Goal: Task Accomplishment & Management: Manage account settings

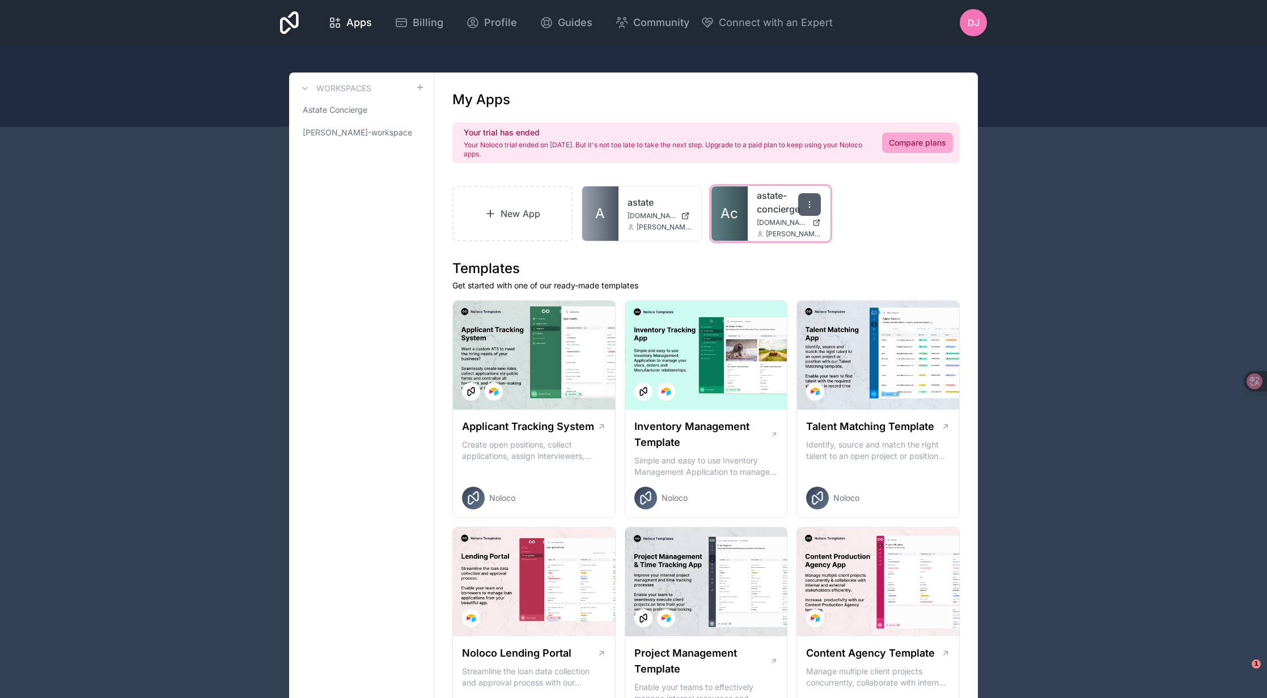
click at [812, 204] on icon at bounding box center [809, 204] width 9 height 9
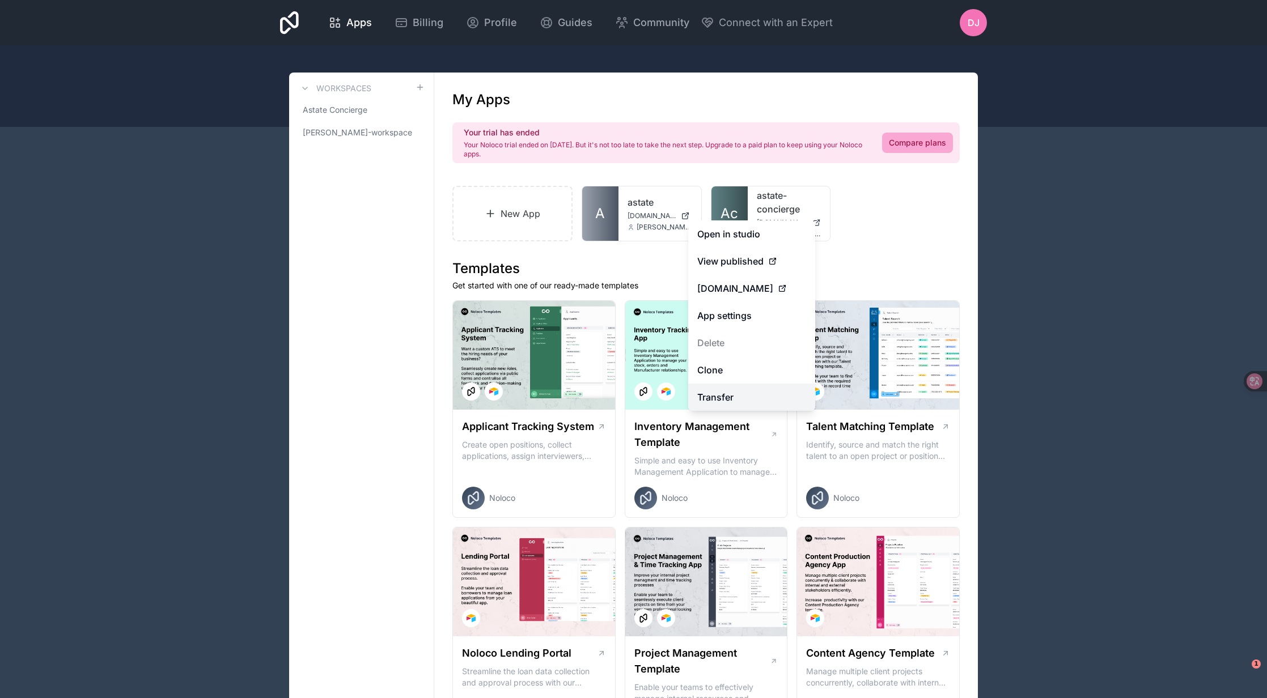
click at [755, 399] on link "Transfer" at bounding box center [751, 397] width 127 height 27
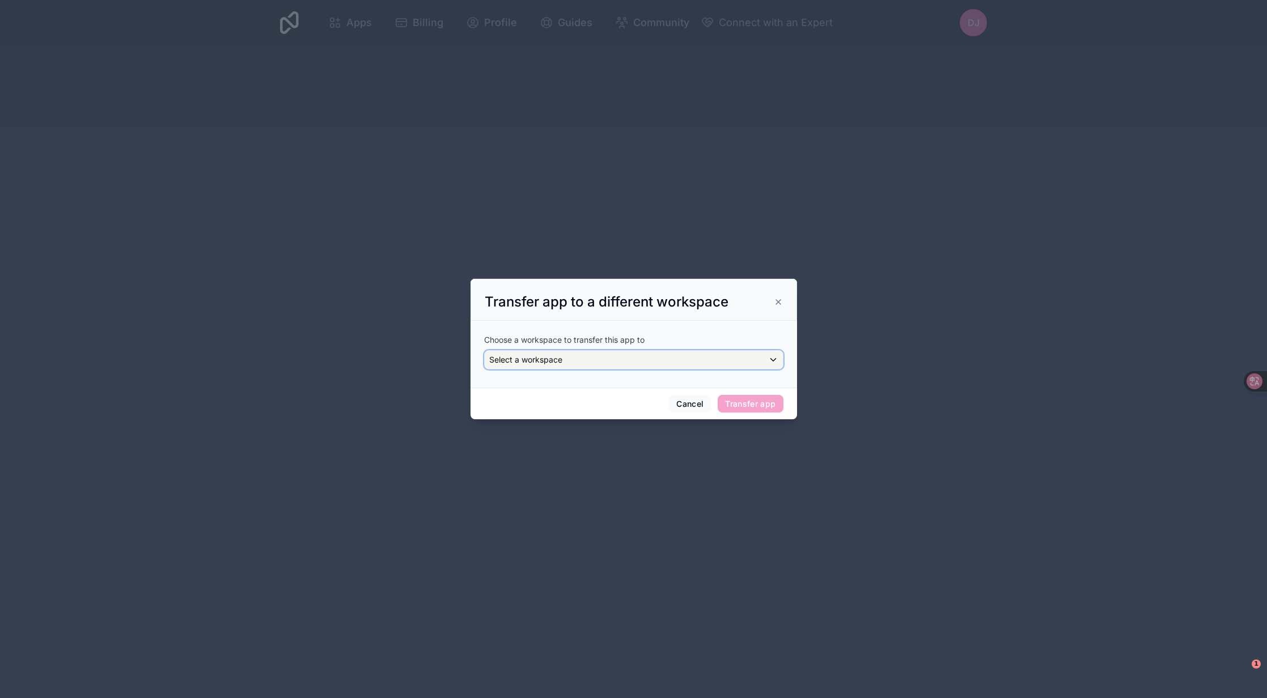
click at [653, 357] on div "Select a workspace" at bounding box center [634, 360] width 298 height 18
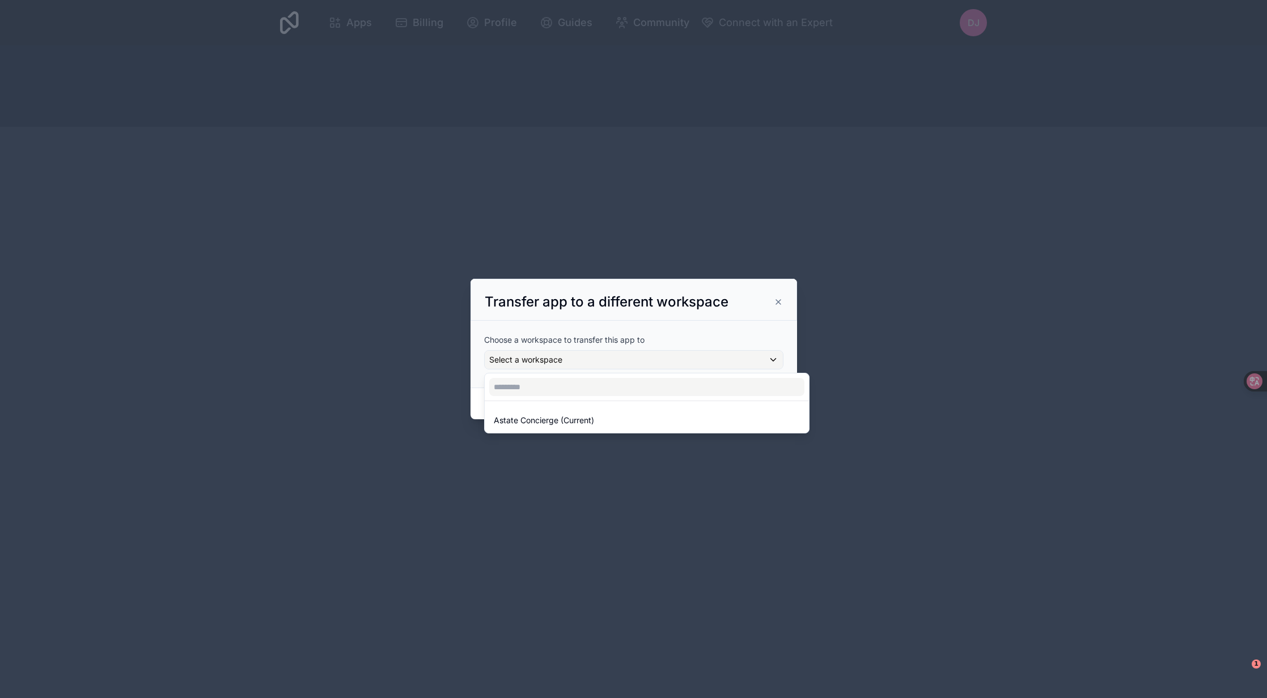
click at [701, 338] on div at bounding box center [634, 349] width 327 height 141
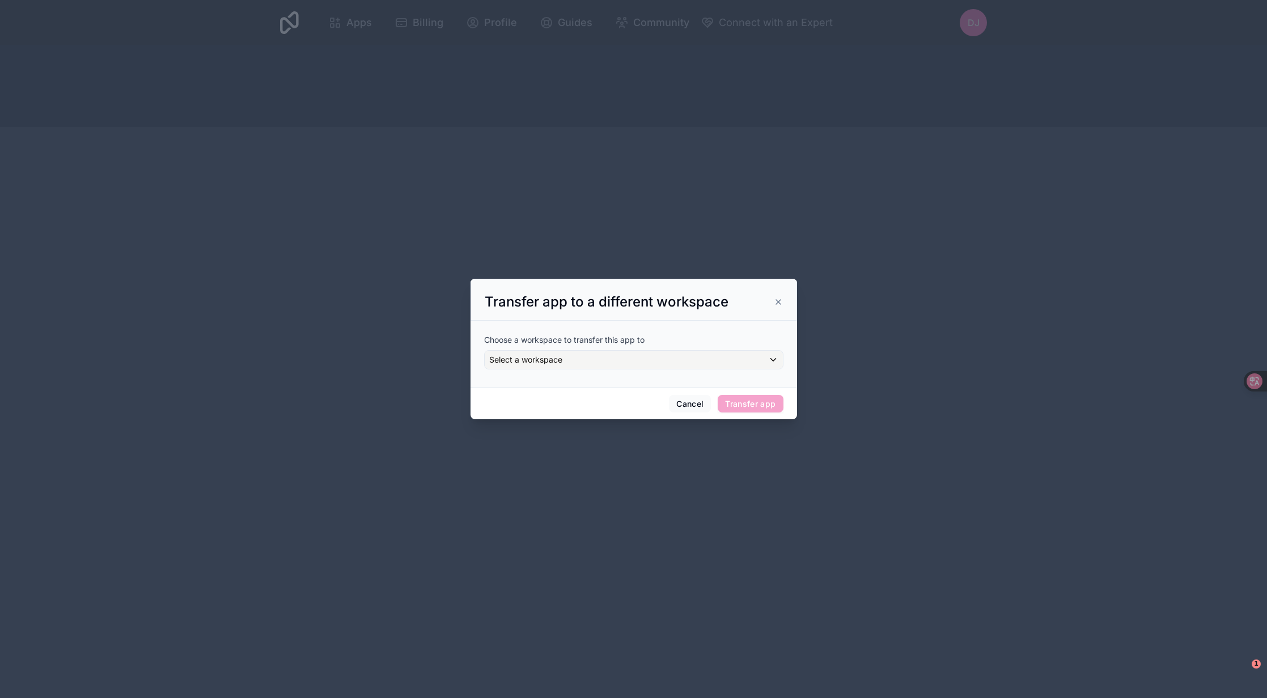
click at [770, 301] on div "Transfer app to a different workspace" at bounding box center [634, 302] width 298 height 18
drag, startPoint x: 778, startPoint y: 302, endPoint x: 755, endPoint y: 291, distance: 26.1
click at [778, 302] on icon at bounding box center [778, 302] width 5 height 5
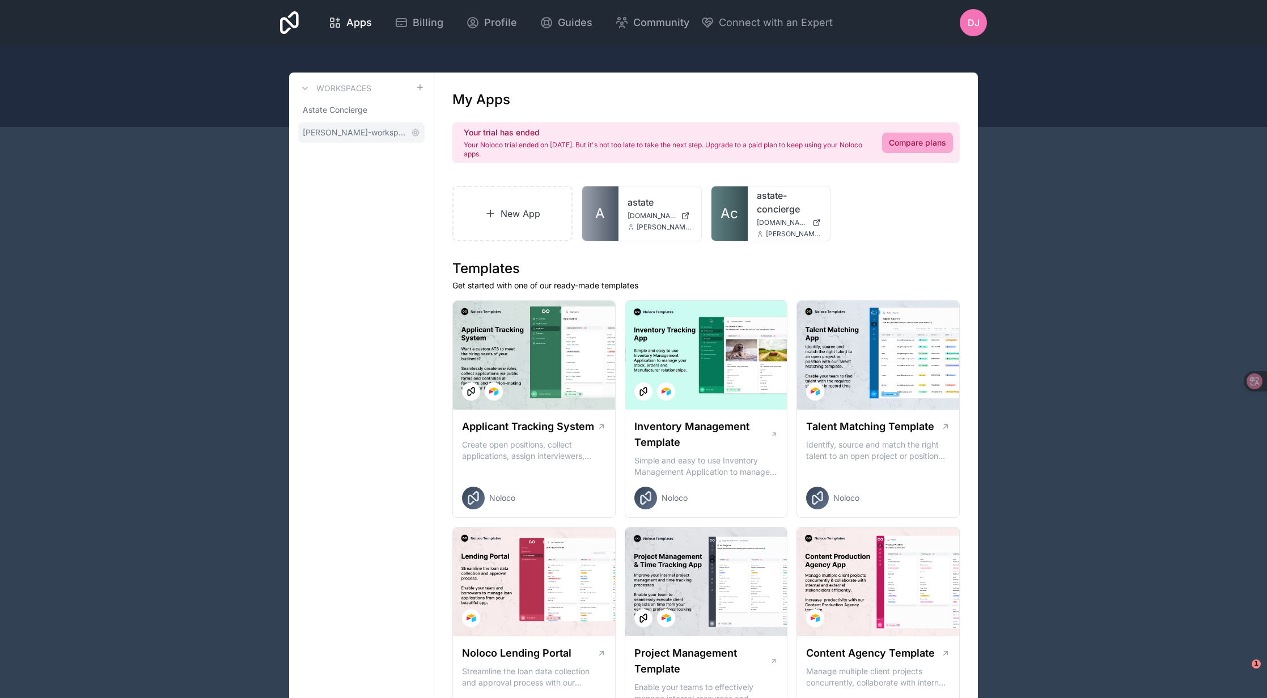
click at [359, 133] on span "[PERSON_NAME]-workspace" at bounding box center [355, 132] width 104 height 11
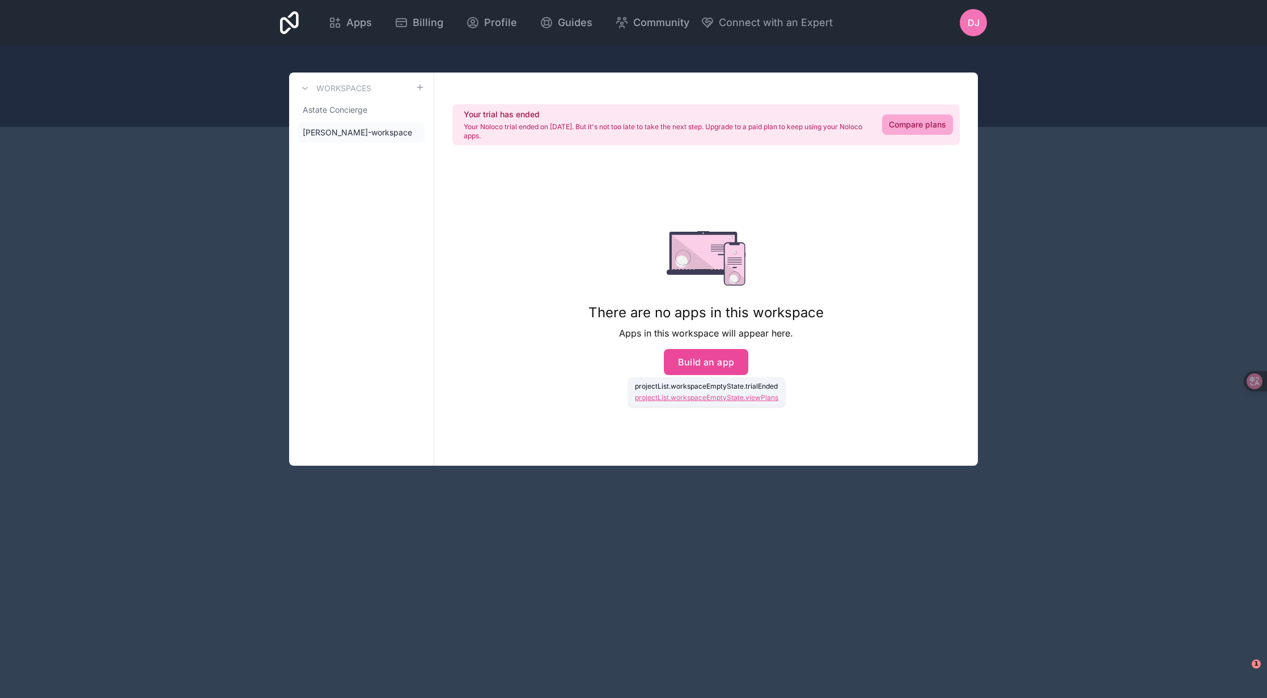
drag, startPoint x: 457, startPoint y: 115, endPoint x: 515, endPoint y: 138, distance: 62.8
click at [515, 138] on div "Your trial has ended Your Noloco trial ended on [DATE]. But it's not too late t…" at bounding box center [705, 124] width 507 height 41
click at [533, 272] on div "Your trial has ended Your Noloco trial ended on [DATE]. But it's not too late t…" at bounding box center [706, 269] width 544 height 393
click at [362, 115] on span "Astate Concierge" at bounding box center [335, 109] width 65 height 11
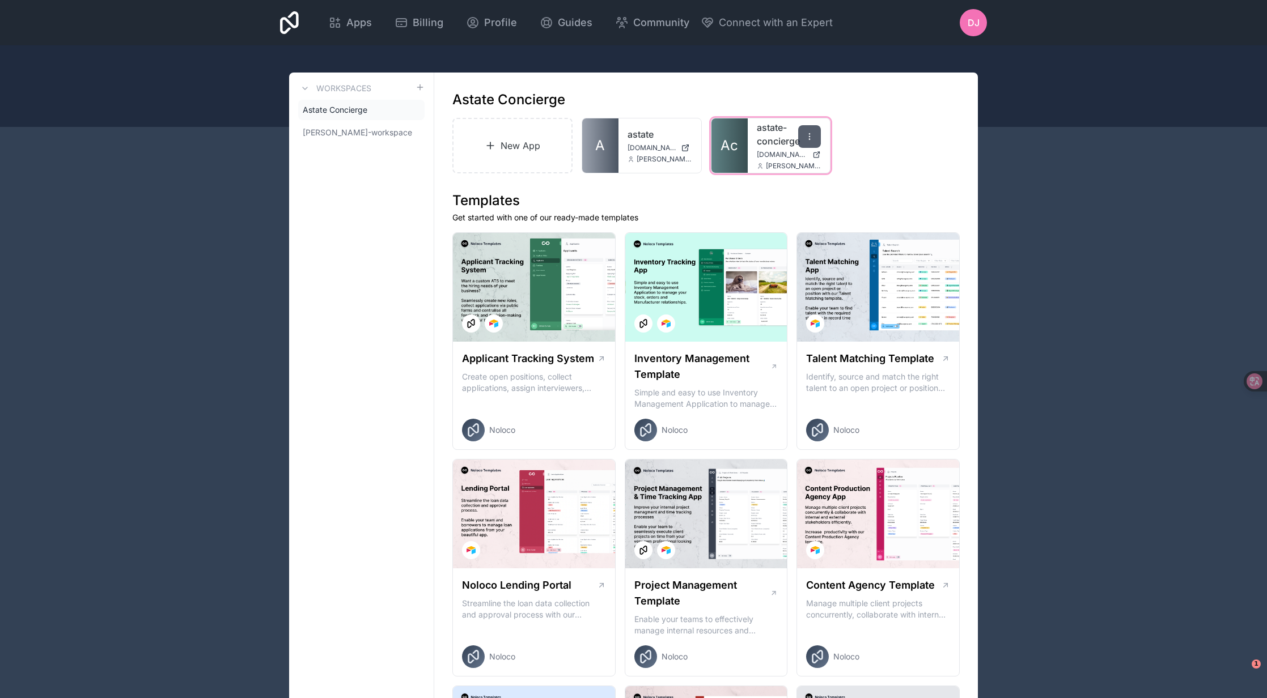
click at [808, 135] on icon at bounding box center [809, 136] width 9 height 9
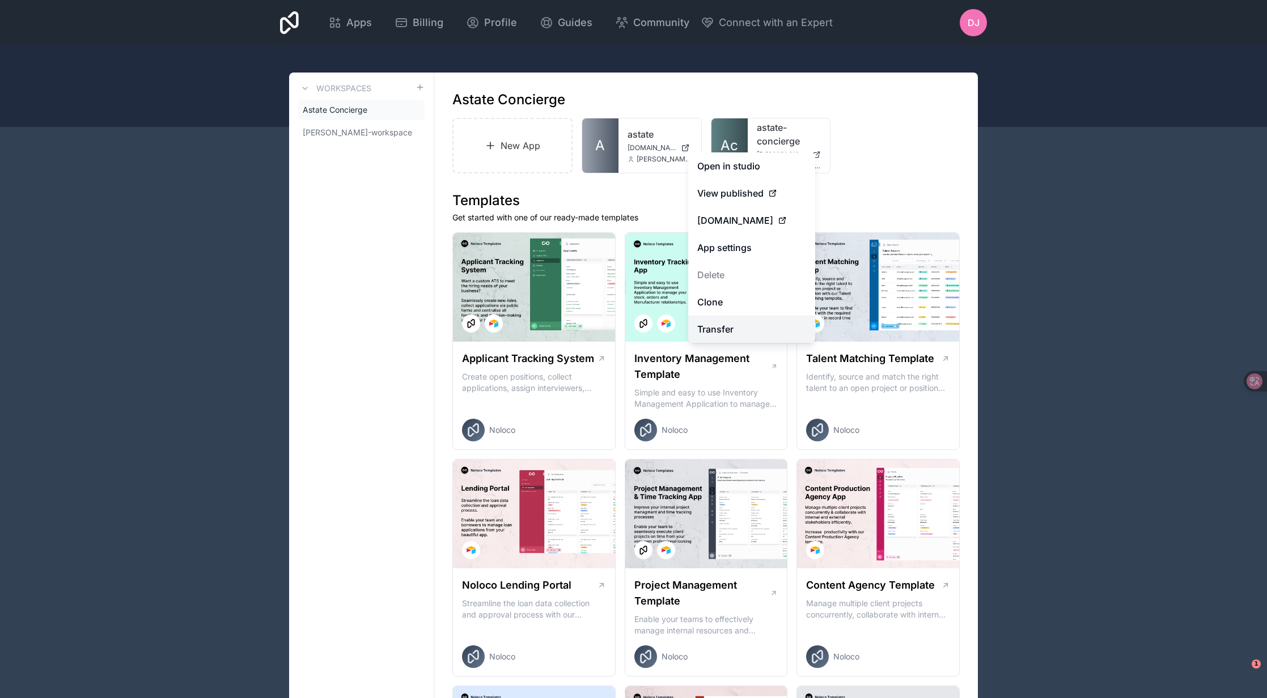
click at [762, 329] on link "Transfer" at bounding box center [751, 329] width 127 height 27
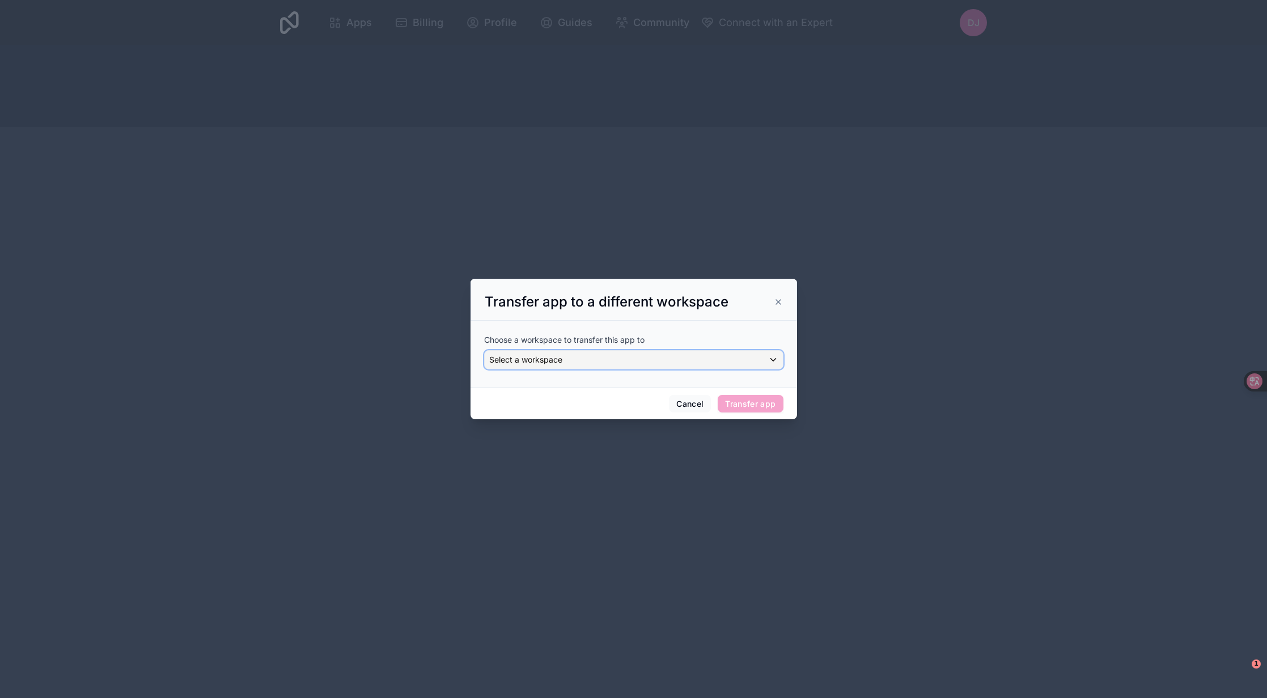
click at [675, 361] on div "Select a workspace" at bounding box center [634, 360] width 298 height 18
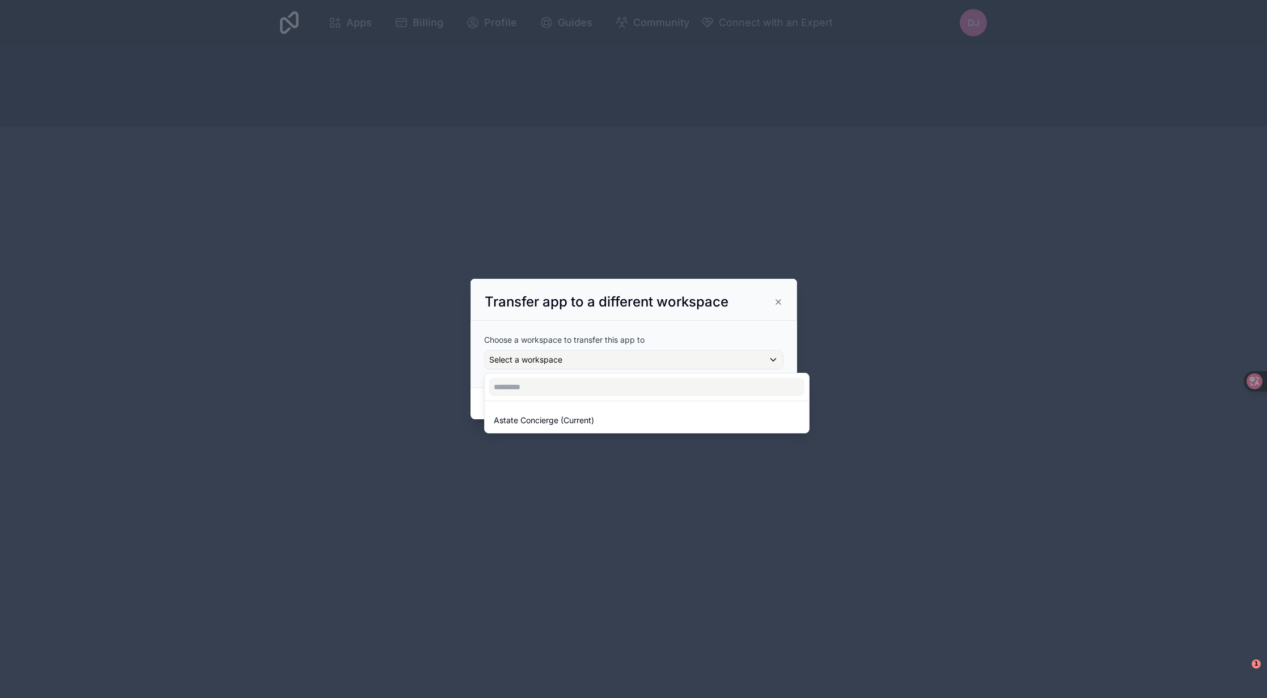
drag, startPoint x: 720, startPoint y: 335, endPoint x: 755, endPoint y: 318, distance: 38.5
click at [730, 333] on div at bounding box center [634, 349] width 327 height 141
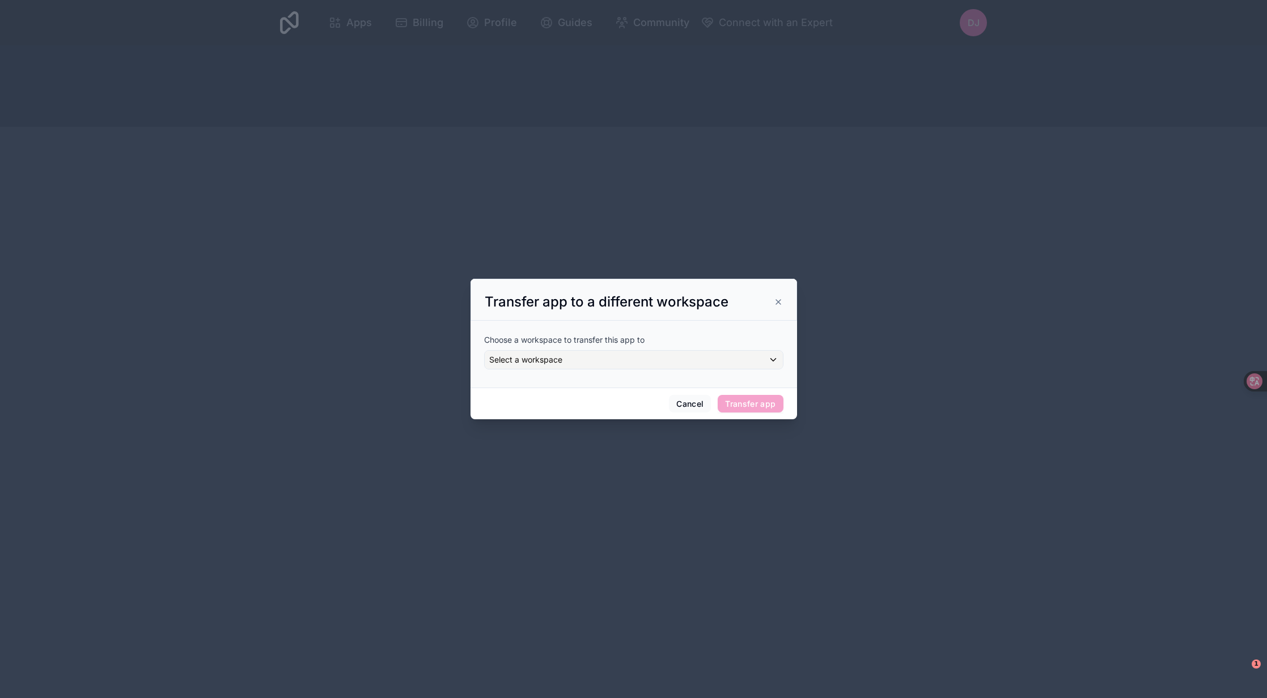
click at [775, 299] on icon at bounding box center [778, 302] width 9 height 9
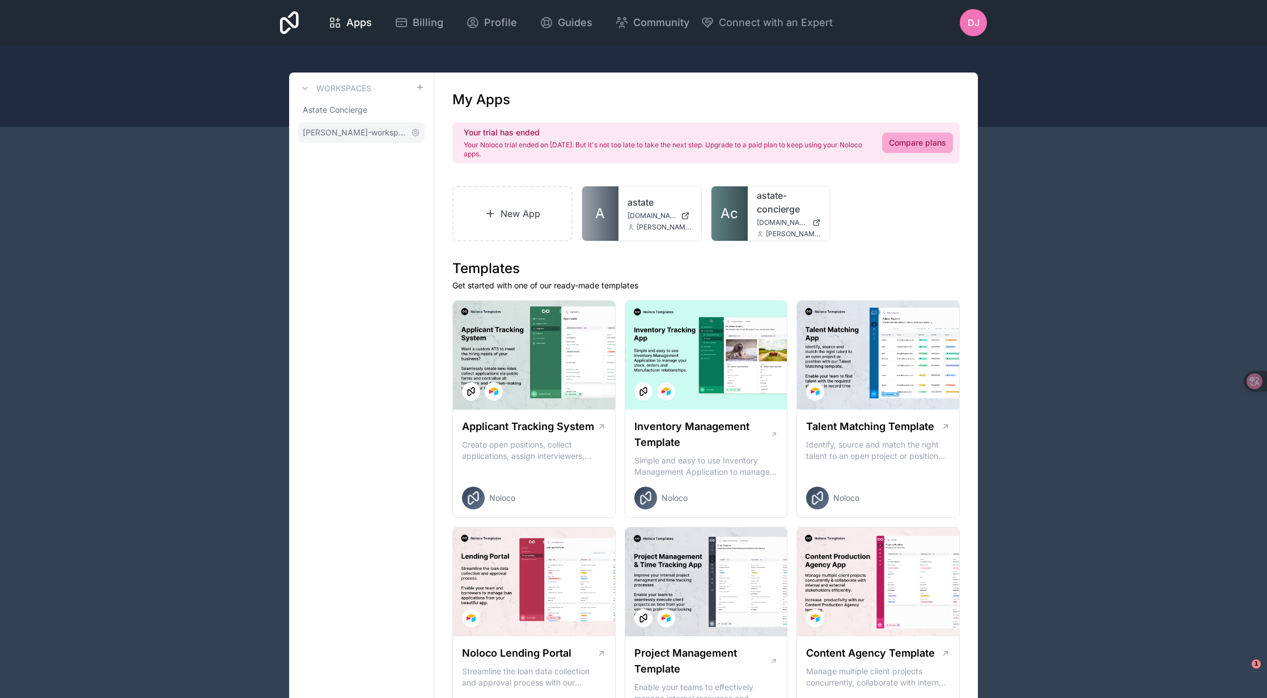
click at [374, 132] on span "[PERSON_NAME]-workspace" at bounding box center [355, 132] width 104 height 11
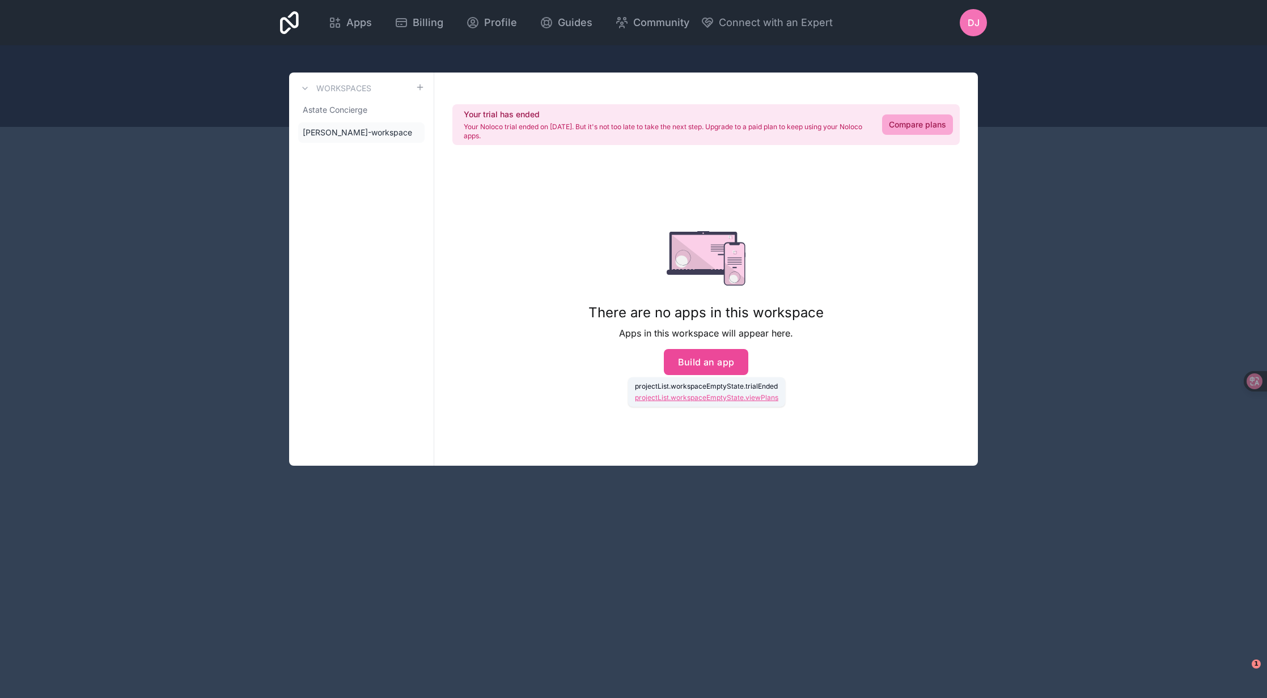
click at [587, 216] on div "There are no apps in this workspace Apps in this workspace will appear here. Bu…" at bounding box center [706, 303] width 272 height 289
